Goal: Use online tool/utility

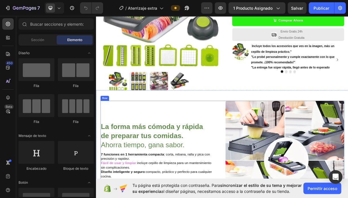
scroll to position [143, 0]
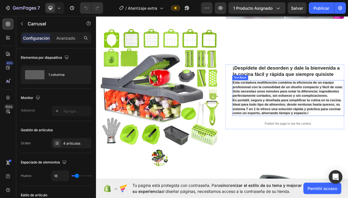
scroll to position [371, 0]
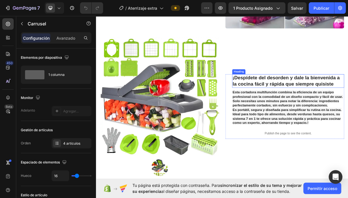
click at [278, 96] on div "¡Despídete del desorden y dale la bienvenida a la cocina fácil y rápida que sie…" at bounding box center [351, 139] width 161 height 87
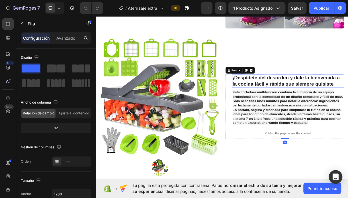
click at [281, 97] on strong "¡Despídete del desorden y dale la bienvenida a la cocina fácil y rápida que sie…" at bounding box center [353, 105] width 145 height 16
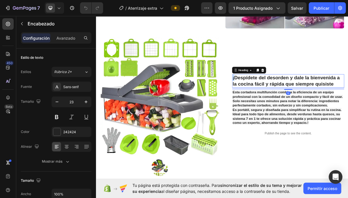
click at [281, 97] on strong "¡Despídete del desorden y dale la bienvenida a la cocina fácil y rápida que sie…" at bounding box center [353, 105] width 145 height 16
click at [284, 97] on strong "¡Despídete del desorden y dale la bienvenida a la cocina fácil y rápida que sie…" at bounding box center [353, 105] width 145 height 16
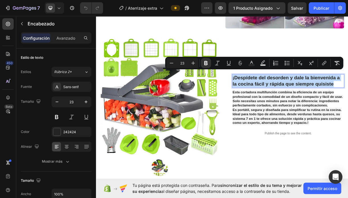
drag, startPoint x: 280, startPoint y: 91, endPoint x: 423, endPoint y: 101, distance: 143.7
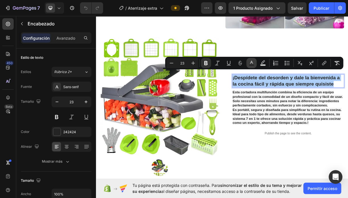
click at [250, 62] on icon "Barra de herramientas contextual del editor" at bounding box center [252, 63] width 6 height 6
type input "242424"
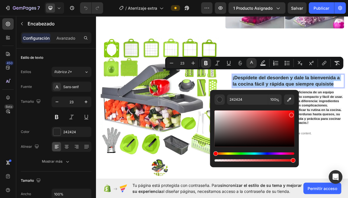
drag, startPoint x: 231, startPoint y: 137, endPoint x: 291, endPoint y: 113, distance: 64.0
click at [291, 113] on div "Barra de herramientas contextual del editor" at bounding box center [255, 128] width 80 height 36
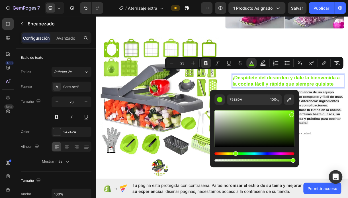
drag, startPoint x: 216, startPoint y: 153, endPoint x: 235, endPoint y: 149, distance: 19.2
click at [235, 149] on div "Barra de herramientas contextual del editor" at bounding box center [255, 135] width 80 height 53
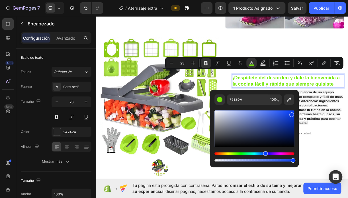
drag, startPoint x: 238, startPoint y: 153, endPoint x: 265, endPoint y: 148, distance: 27.6
click at [265, 148] on div "Barra de herramientas contextual del editor" at bounding box center [255, 135] width 80 height 53
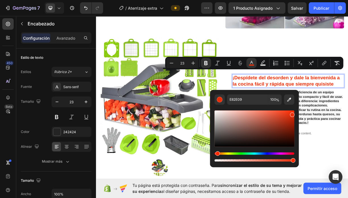
drag, startPoint x: 265, startPoint y: 154, endPoint x: 217, endPoint y: 153, distance: 48.5
click at [217, 153] on div "Tinte" at bounding box center [217, 153] width 5 height 5
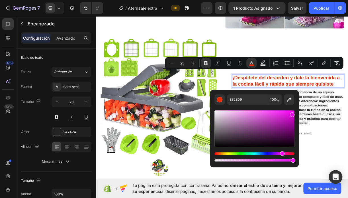
type input "E809E4"
drag, startPoint x: 217, startPoint y: 153, endPoint x: 282, endPoint y: 146, distance: 65.4
click at [282, 146] on div "Barra de herramientas contextual del editor" at bounding box center [255, 135] width 80 height 53
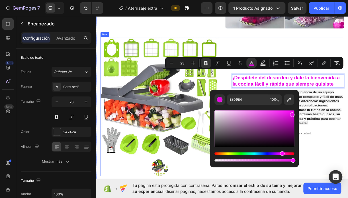
click at [348, 192] on div "¡Despídete del desorden y dale la bienvenida a la cocina fácil y rápida que sie…" at bounding box center [351, 139] width 161 height 188
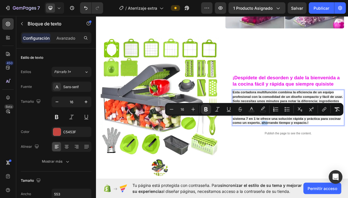
drag, startPoint x: 319, startPoint y: 161, endPoint x: 324, endPoint y: 162, distance: 5.3
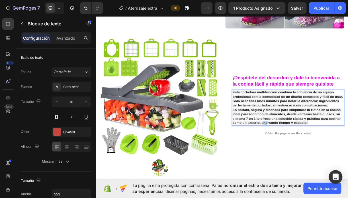
drag, startPoint x: 320, startPoint y: 162, endPoint x: 324, endPoint y: 161, distance: 4.3
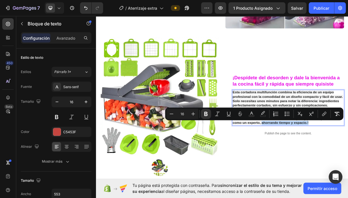
drag, startPoint x: 319, startPoint y: 163, endPoint x: 383, endPoint y: 163, distance: 64.1
click at [252, 117] on button "color" at bounding box center [252, 114] width 10 height 10
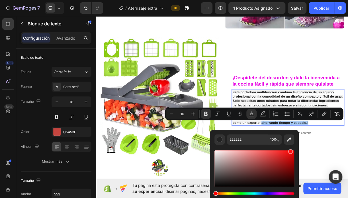
drag, startPoint x: 227, startPoint y: 180, endPoint x: 285, endPoint y: 158, distance: 62.3
click at [288, 150] on div "Barra de herramientas contextual del editor" at bounding box center [290, 151] width 5 height 5
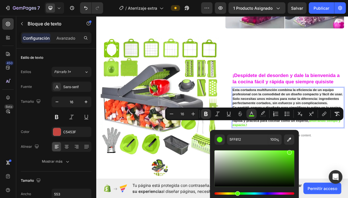
drag, startPoint x: 215, startPoint y: 193, endPoint x: 237, endPoint y: 192, distance: 21.4
click at [237, 192] on div "Tinte" at bounding box center [237, 193] width 5 height 5
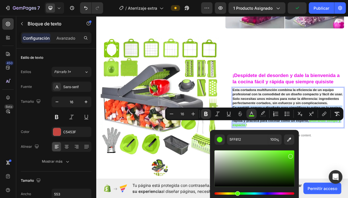
click at [290, 155] on div "Barra de herramientas contextual del editor" at bounding box center [290, 156] width 5 height 5
type input "51DB0D"
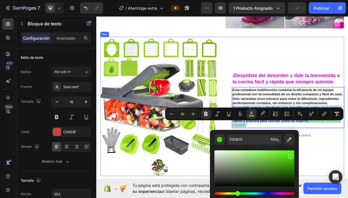
click at [348, 197] on div "⁠⁠⁠⁠⁠⁠⁠ ¡Despídete del desorden y dale la bienvenida a la cocina fácil y rápida…" at bounding box center [351, 139] width 161 height 188
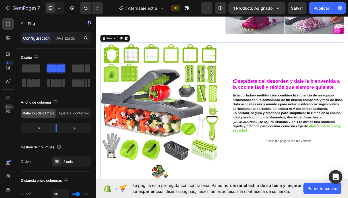
scroll to position [342, 0]
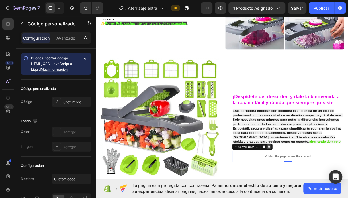
click at [328, 191] on div at bounding box center [330, 194] width 7 height 7
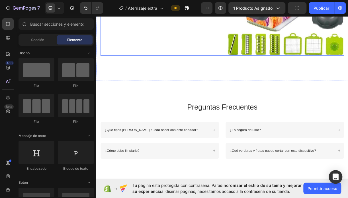
scroll to position [741, 0]
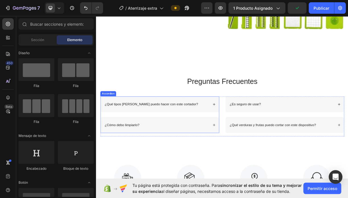
click at [254, 162] on icon at bounding box center [256, 164] width 4 height 4
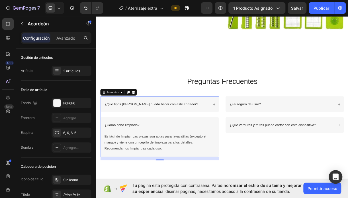
click at [255, 164] on icon at bounding box center [256, 164] width 3 height 0
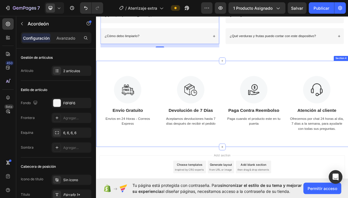
scroll to position [855, 0]
